Goal: Find specific page/section: Find specific page/section

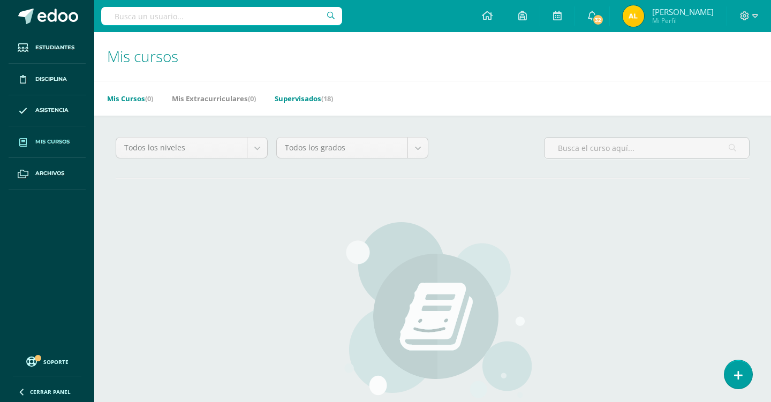
click at [310, 103] on link "Supervisados (18)" at bounding box center [304, 98] width 58 height 17
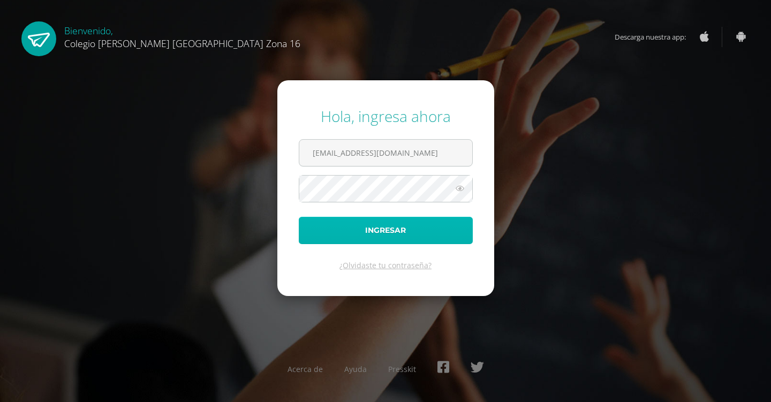
click at [358, 232] on button "Ingresar" at bounding box center [386, 230] width 174 height 27
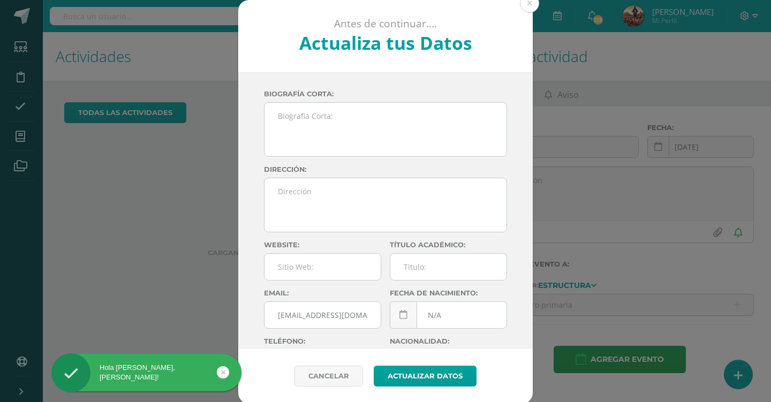
click at [533, 8] on button at bounding box center [529, 3] width 19 height 19
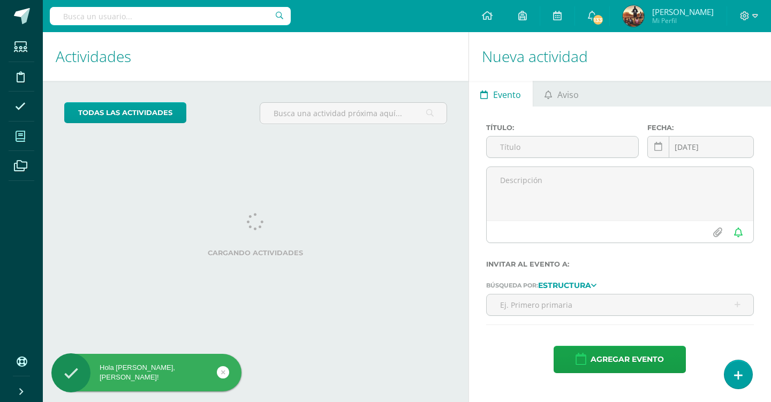
click at [10, 131] on span at bounding box center [21, 136] width 24 height 24
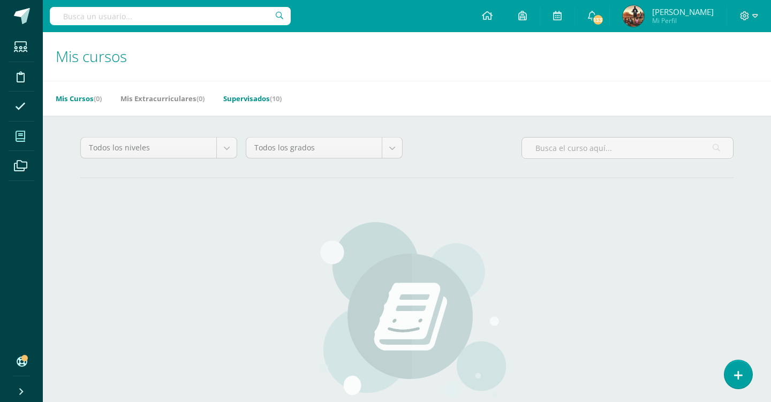
click at [245, 94] on link "Supervisados (10)" at bounding box center [252, 98] width 58 height 17
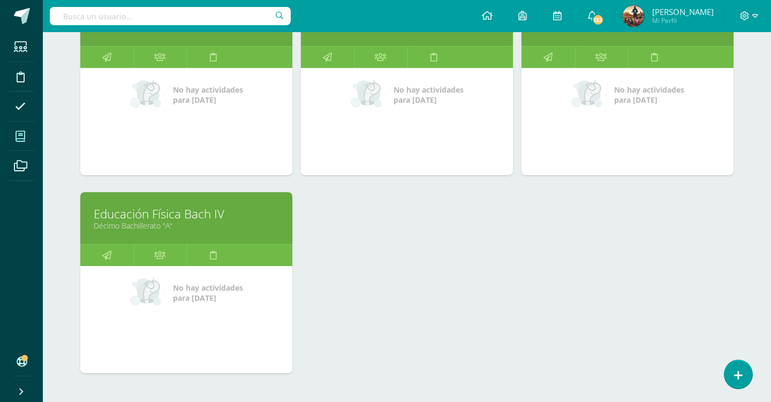
scroll to position [661, 0]
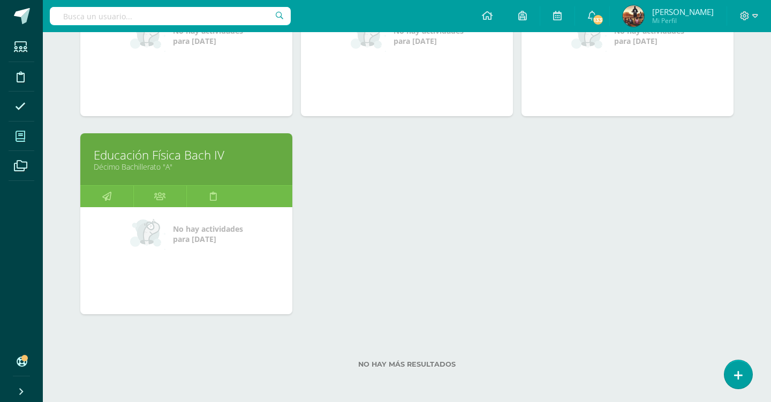
click at [144, 152] on link "Educación Física Bach IV" at bounding box center [186, 155] width 185 height 17
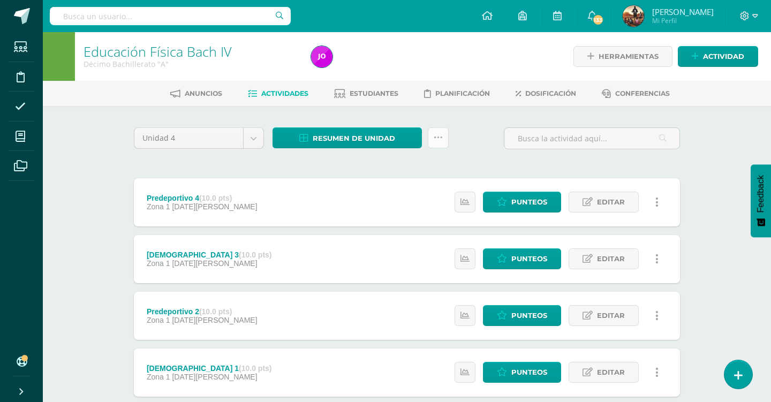
click at [430, 141] on link at bounding box center [438, 138] width 21 height 21
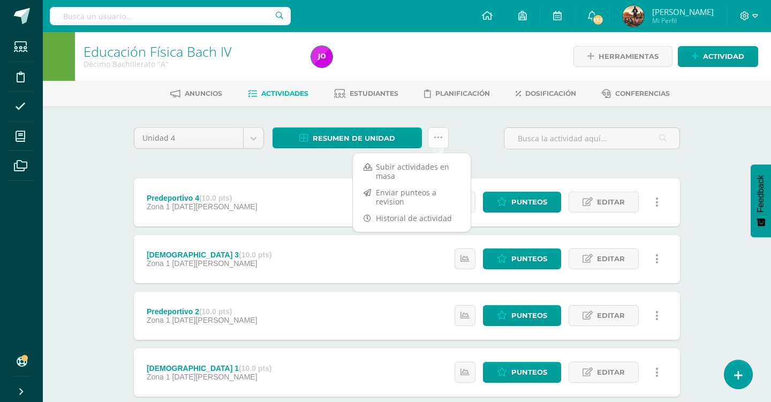
click at [430, 141] on link at bounding box center [438, 138] width 21 height 21
click at [367, 106] on div "Unidad 4 Unidad 1 Unidad 2 Unidad 3 Unidad 4 Resumen de unidad Descargar como H…" at bounding box center [407, 287] width 589 height 362
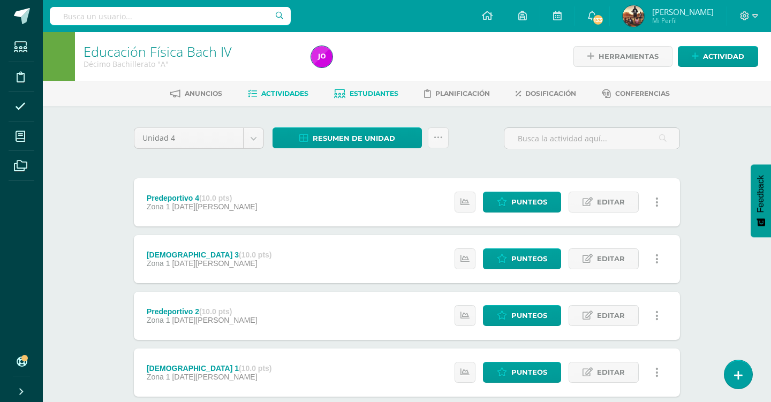
click at [344, 91] on link "Estudiantes" at bounding box center [366, 93] width 64 height 17
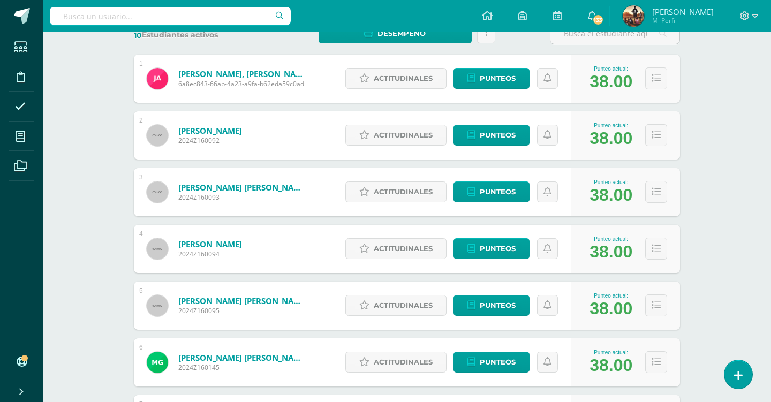
scroll to position [186, 0]
